Goal: Information Seeking & Learning: Learn about a topic

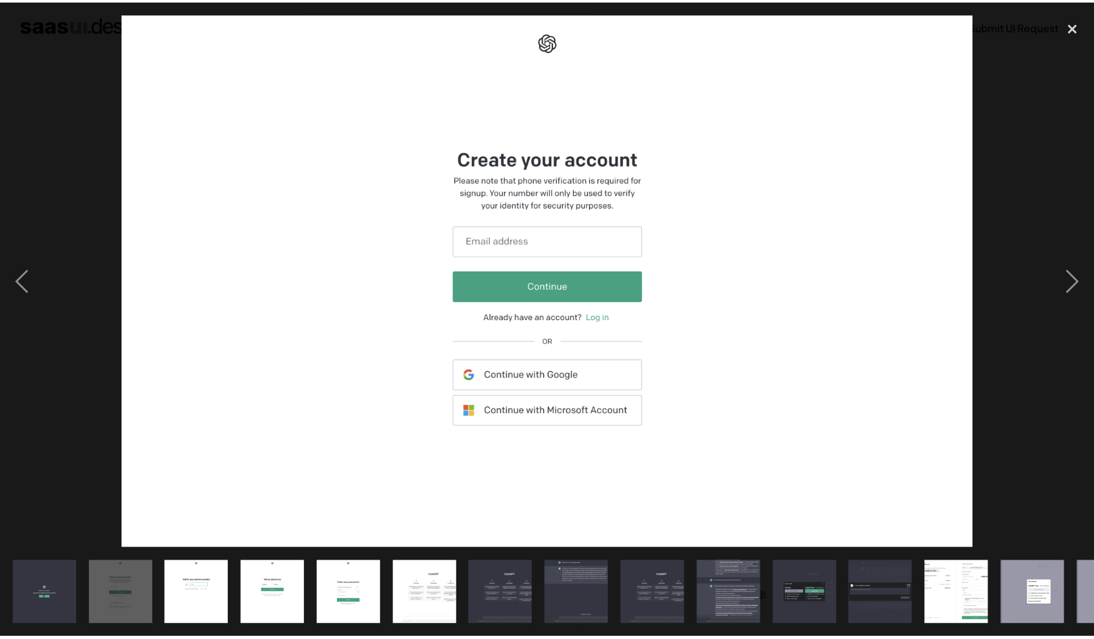
scroll to position [109, 0]
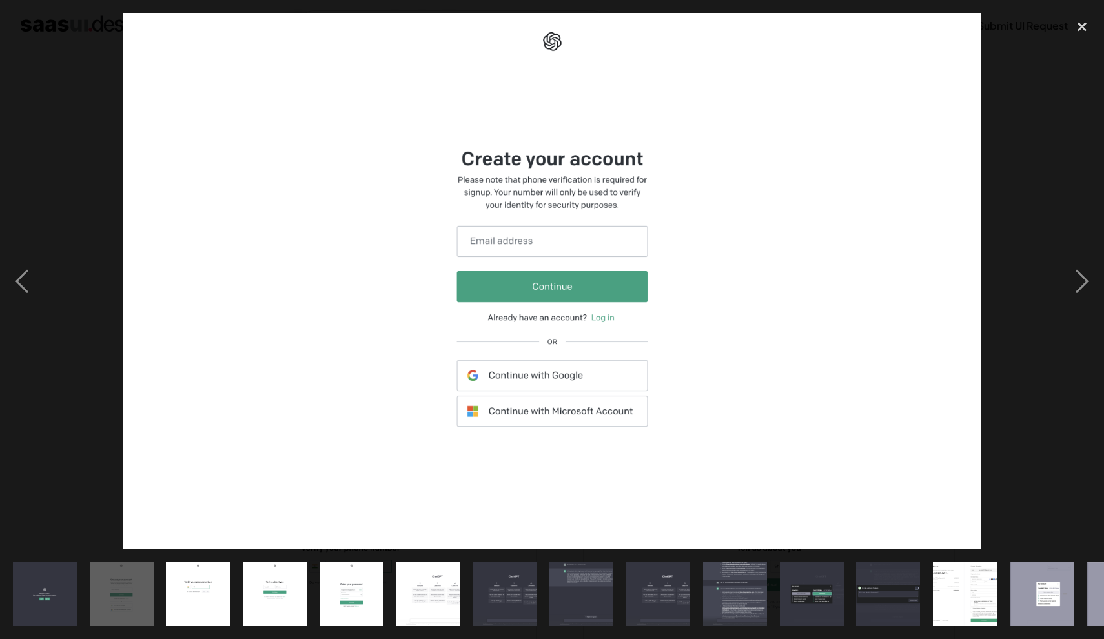
click at [236, 582] on div "show item 3 of 25" at bounding box center [197, 594] width 77 height 90
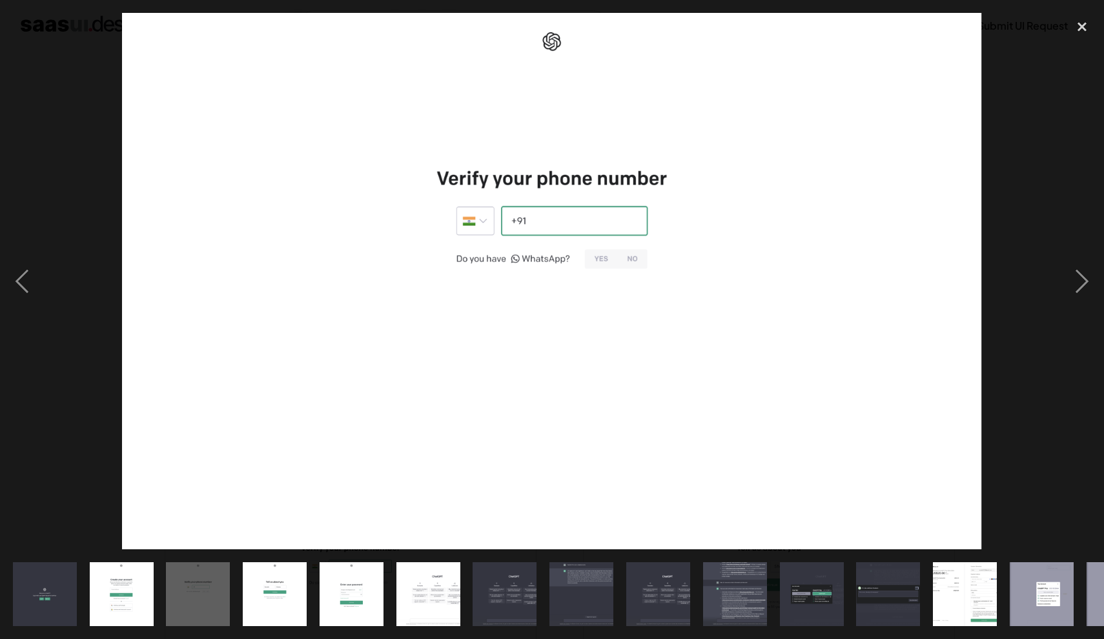
click at [388, 586] on div "show item 5 of 25" at bounding box center [351, 594] width 77 height 90
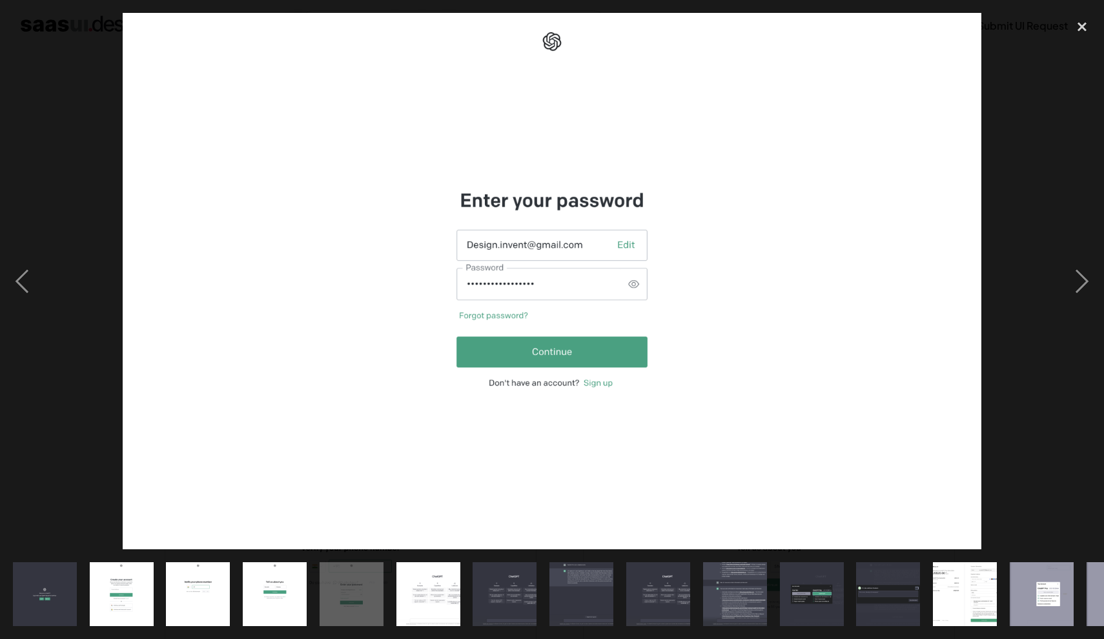
click at [476, 600] on img "show item 7 of 25" at bounding box center [505, 594] width 102 height 64
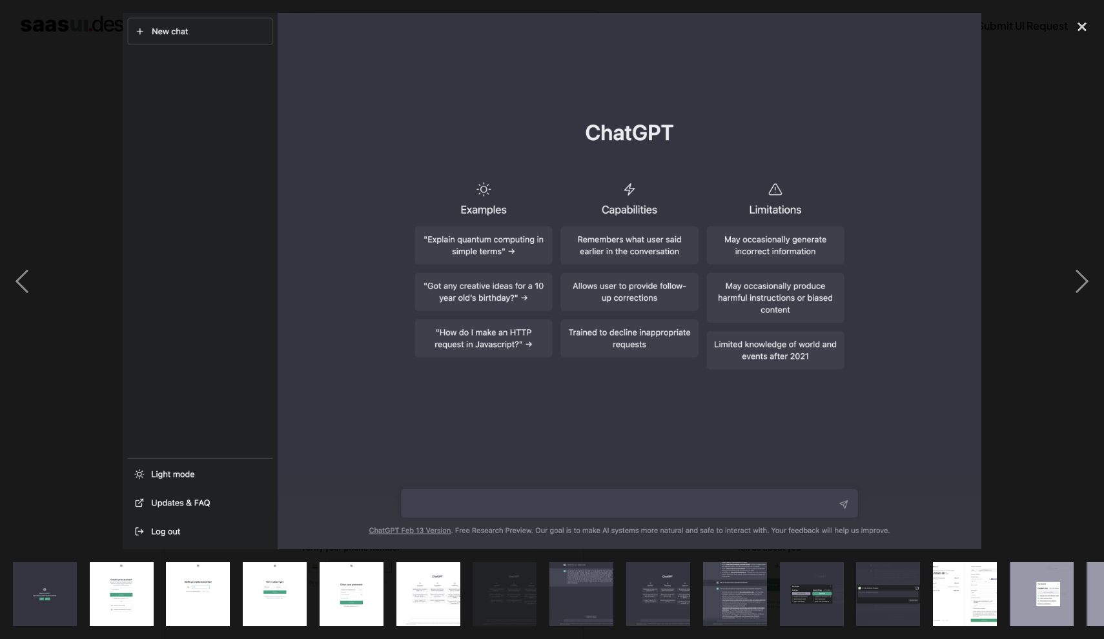
click at [589, 600] on img "show item 8 of 25" at bounding box center [582, 594] width 102 height 64
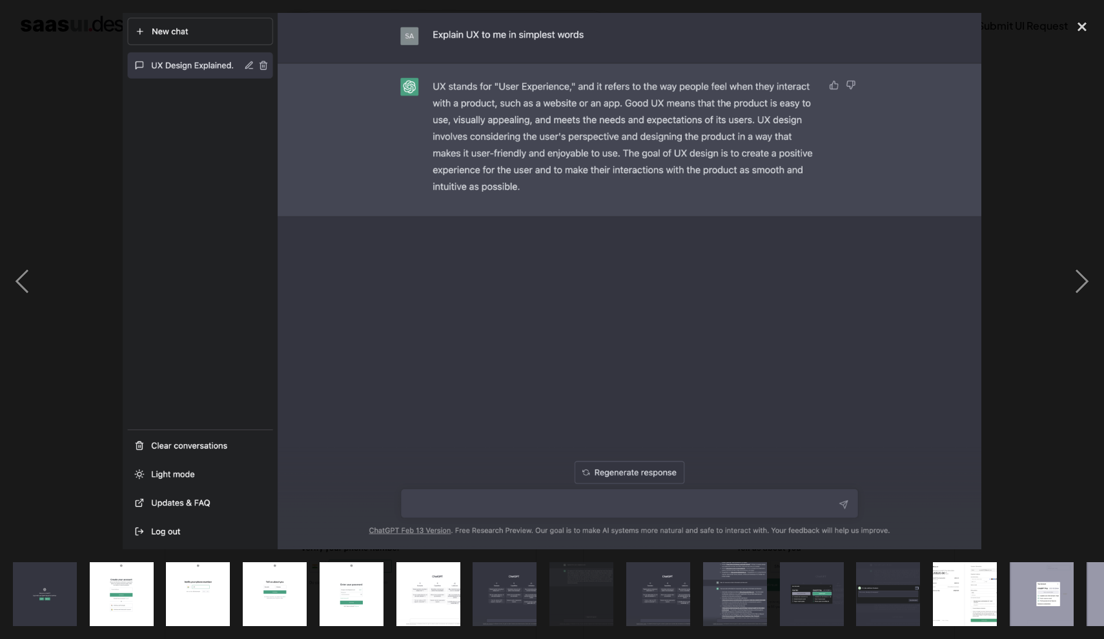
click at [712, 598] on img "show item 10 of 25" at bounding box center [735, 594] width 102 height 64
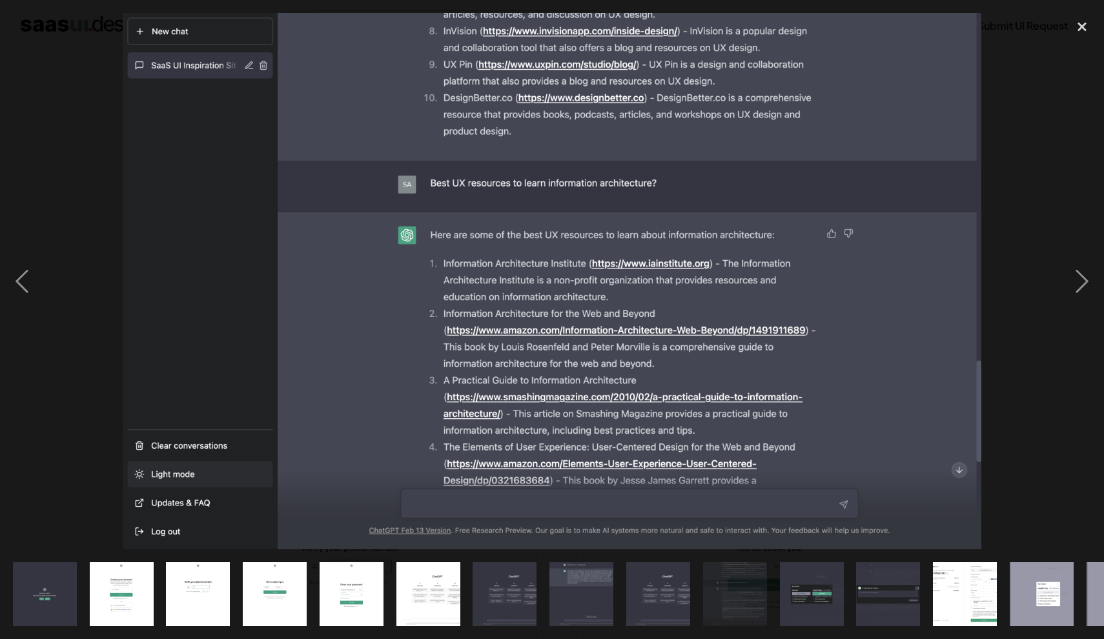
click at [87, 169] on div at bounding box center [552, 281] width 1104 height 537
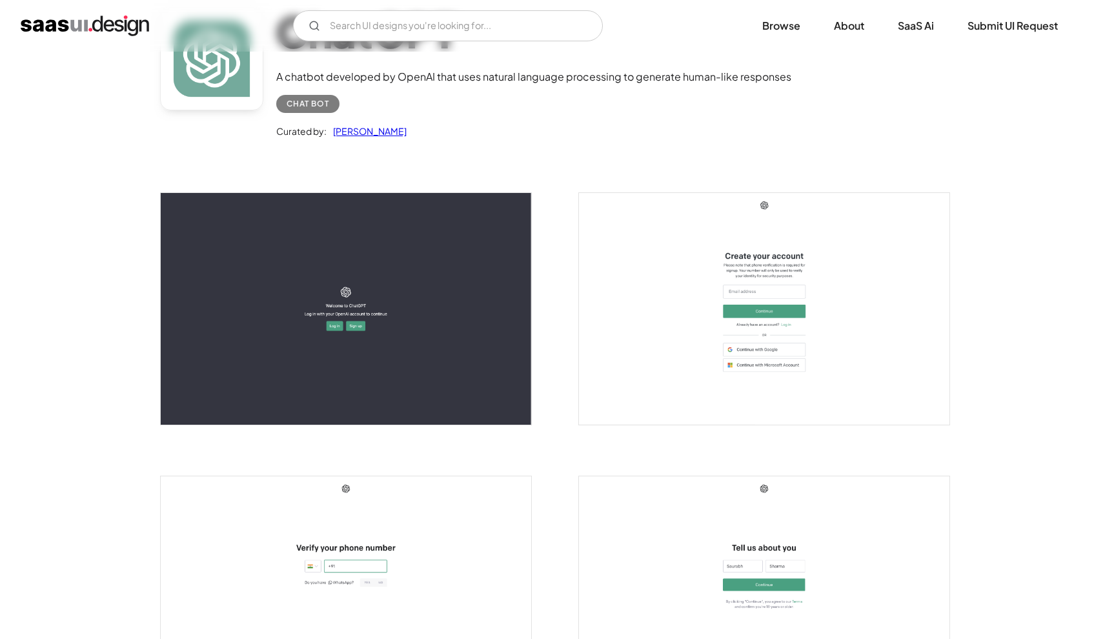
scroll to position [0, 0]
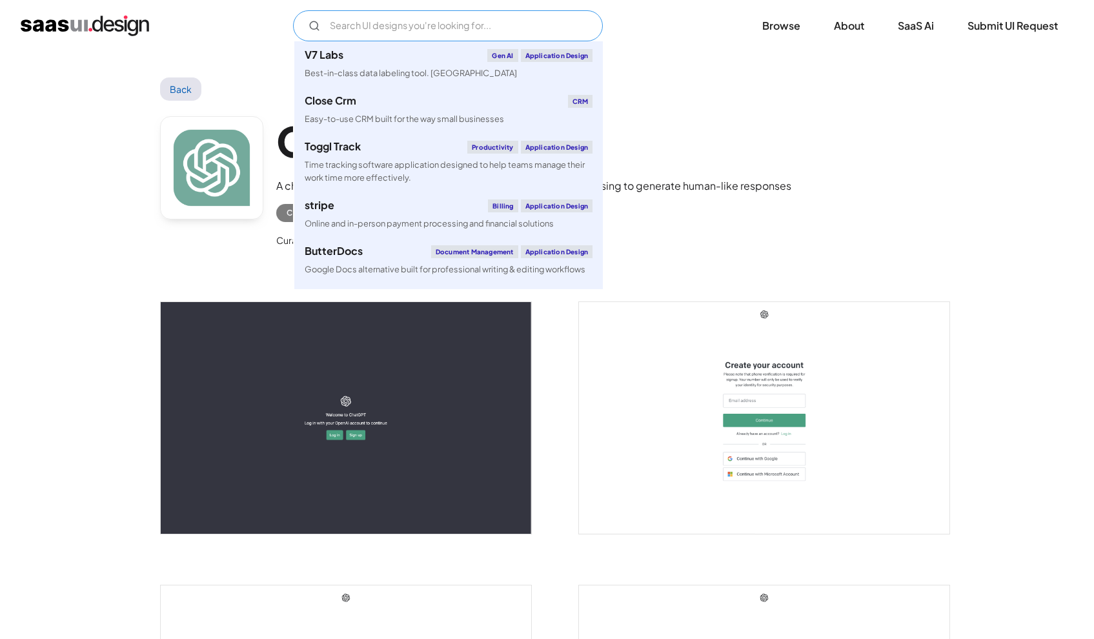
click at [407, 36] on input "Email Form" at bounding box center [448, 25] width 310 height 31
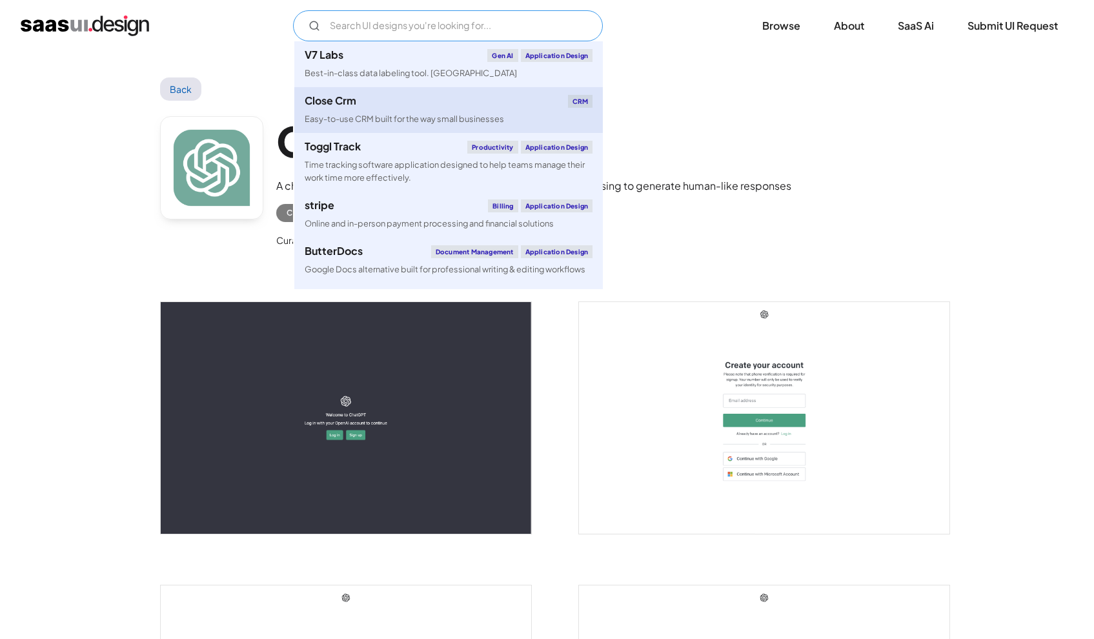
click at [391, 106] on div "Close Crm CRM" at bounding box center [449, 101] width 288 height 13
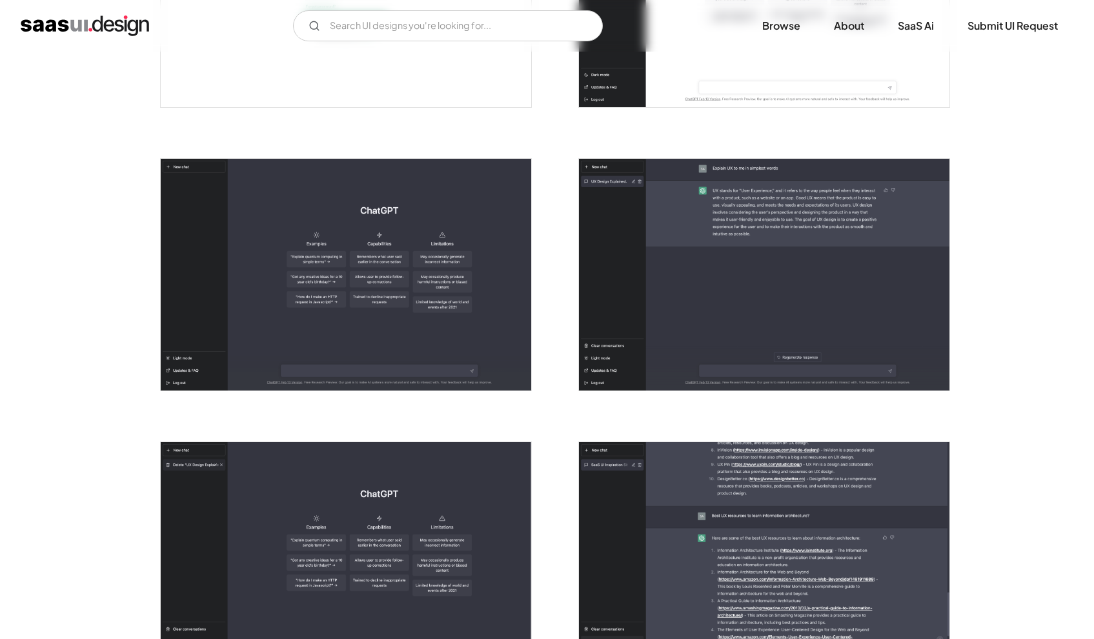
scroll to position [1595, 0]
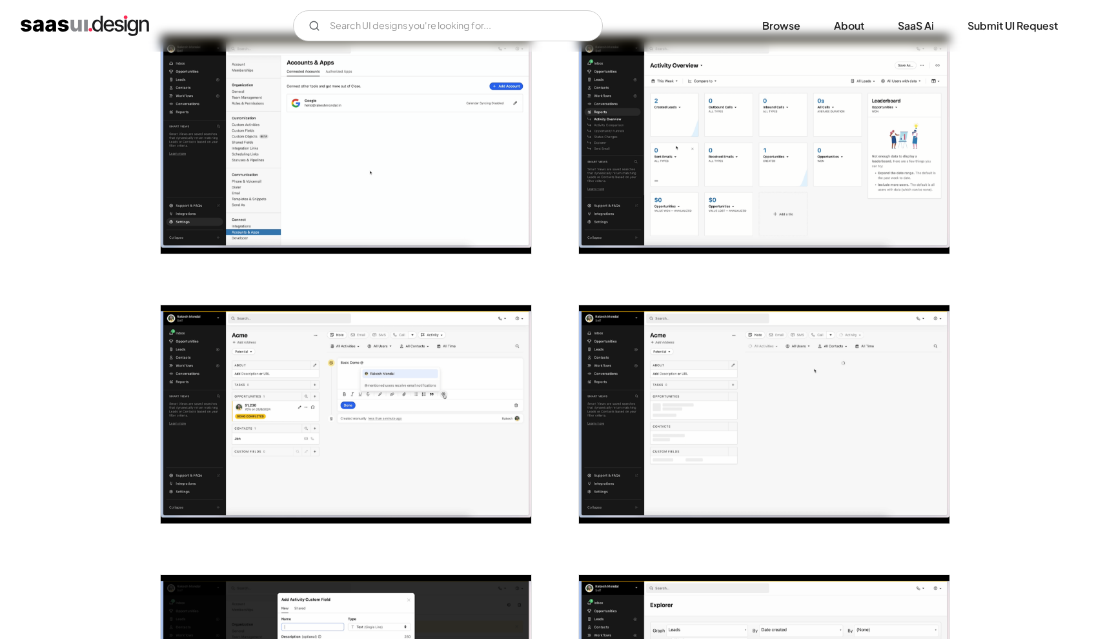
scroll to position [267, 0]
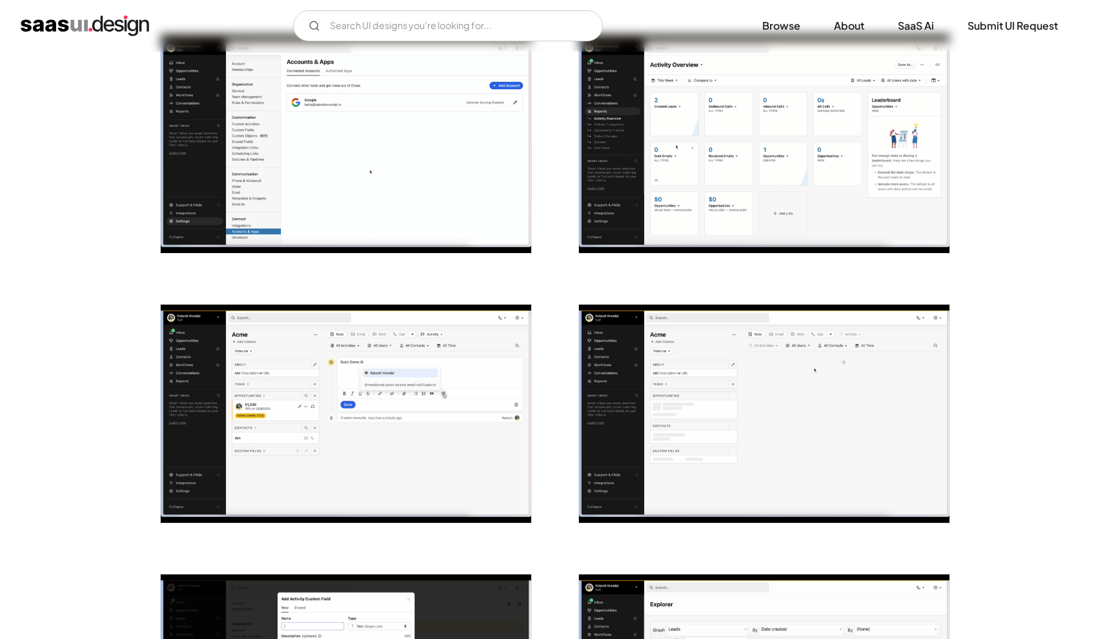
click at [700, 130] on img "open lightbox" at bounding box center [764, 144] width 371 height 218
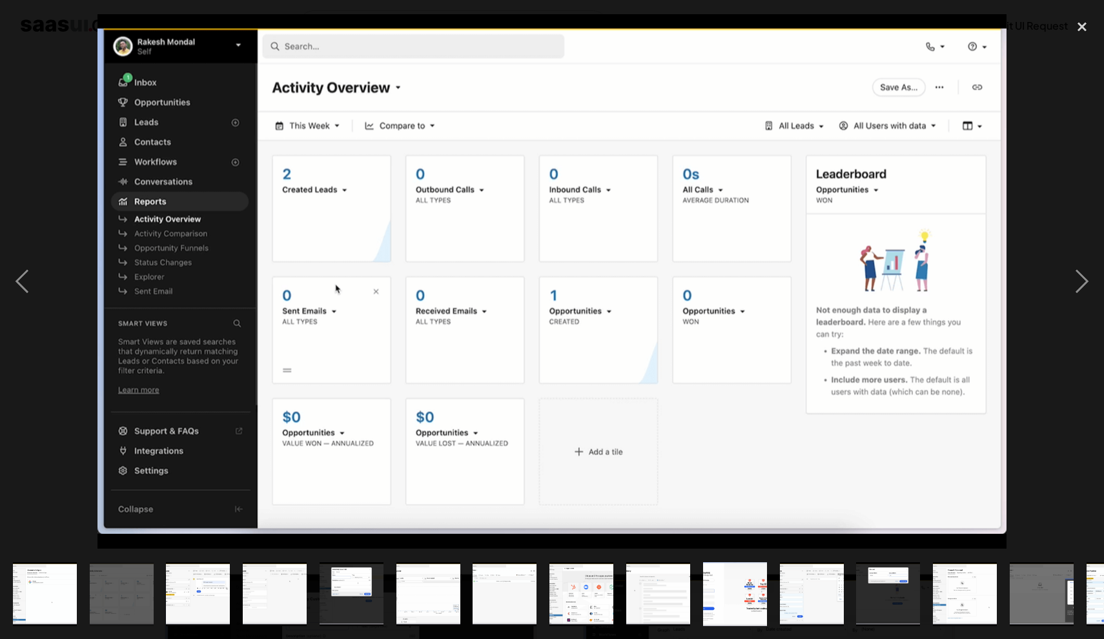
click at [427, 586] on img "show item 6 of 23" at bounding box center [428, 594] width 108 height 64
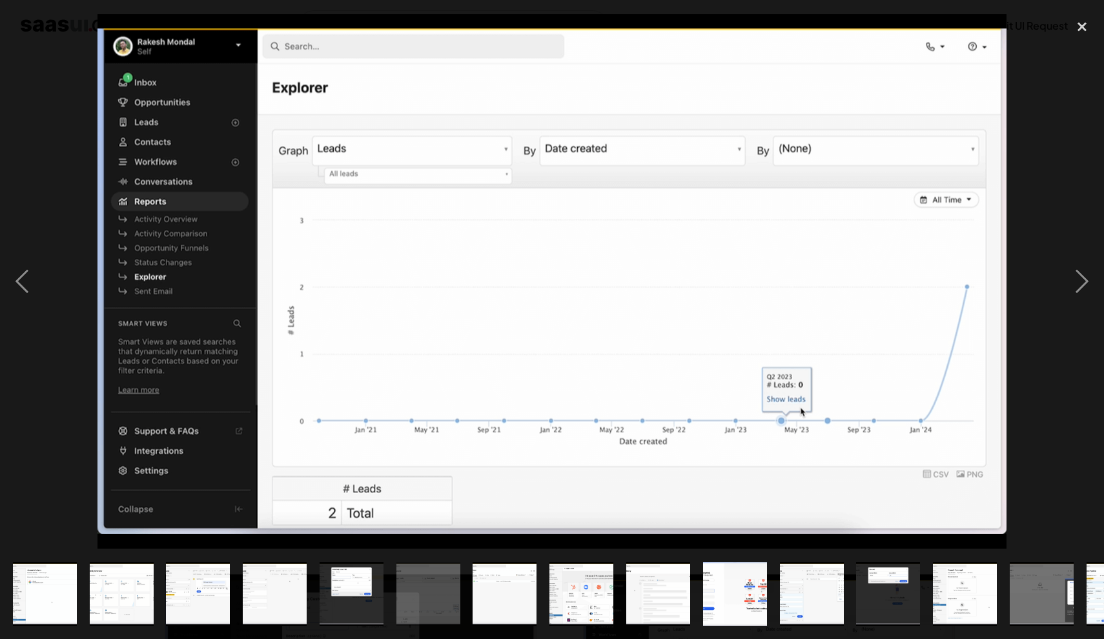
click at [58, 584] on img "show item 1 of 23" at bounding box center [44, 594] width 108 height 64
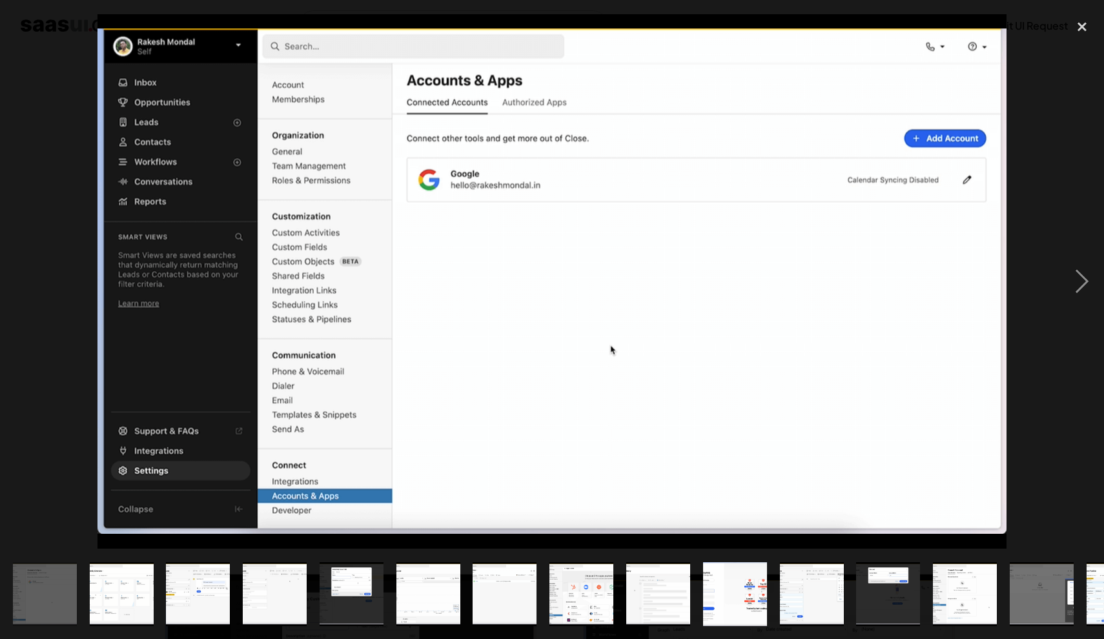
click at [80, 75] on div at bounding box center [552, 281] width 1104 height 537
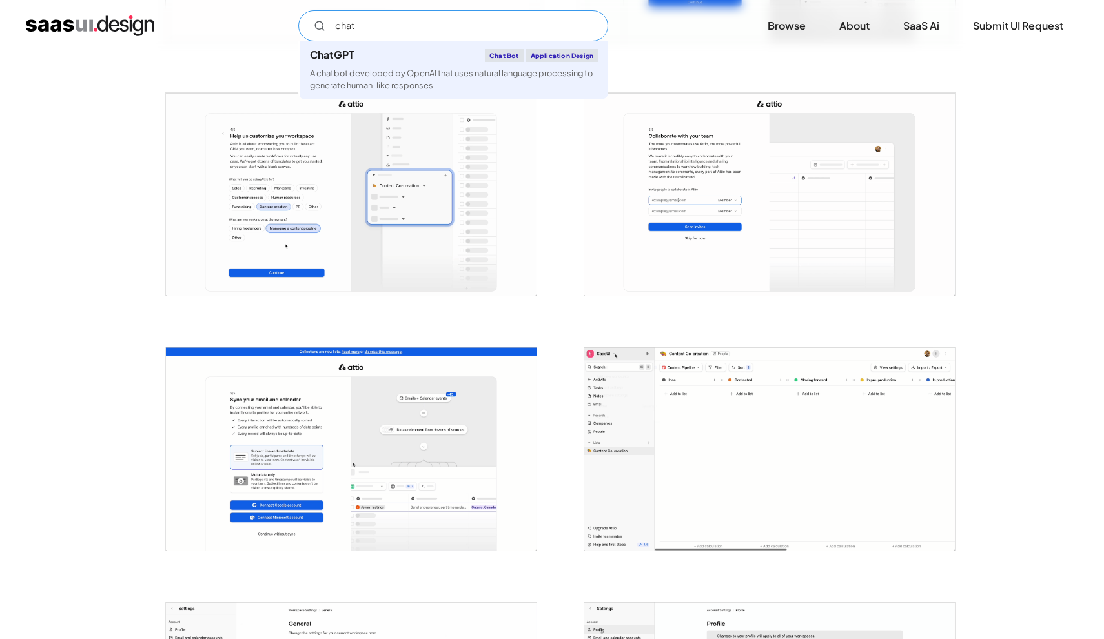
scroll to position [1045, 0]
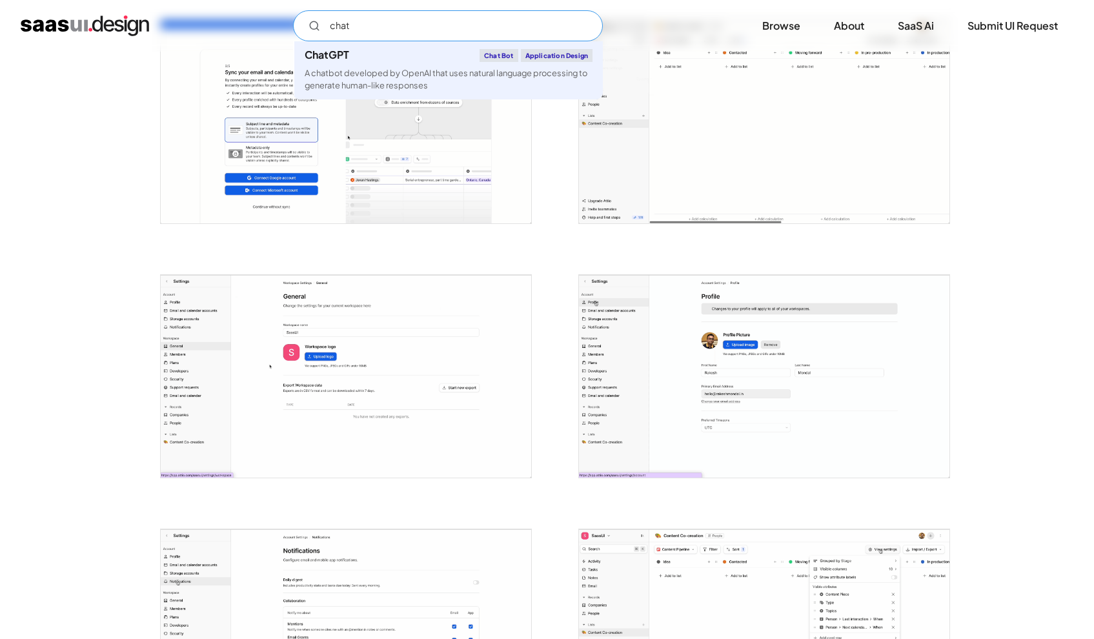
type input "chat"
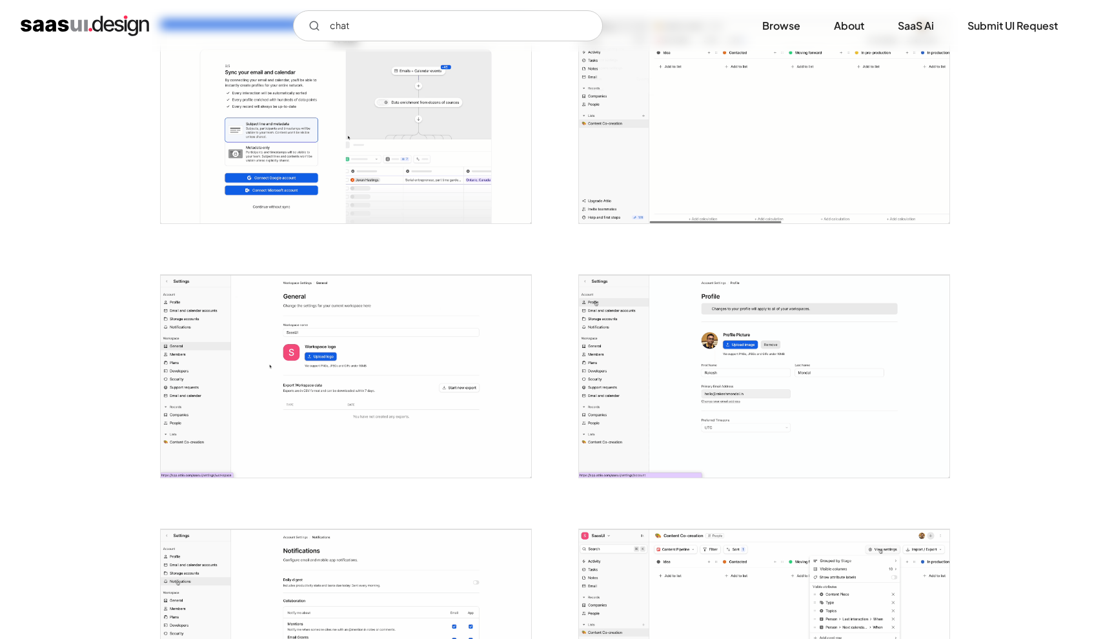
click at [209, 329] on img "open lightbox" at bounding box center [346, 376] width 371 height 203
